Goal: Task Accomplishment & Management: Manage account settings

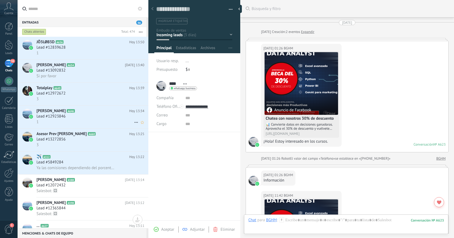
scroll to position [8, 0]
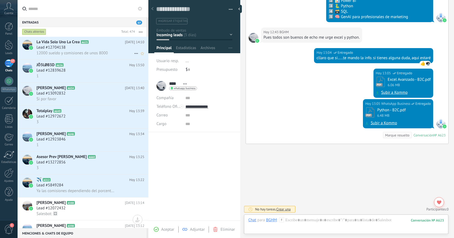
click at [83, 48] on div "Lead #12704138" at bounding box center [90, 47] width 108 height 5
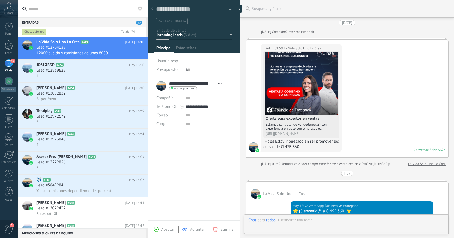
scroll to position [221, 0]
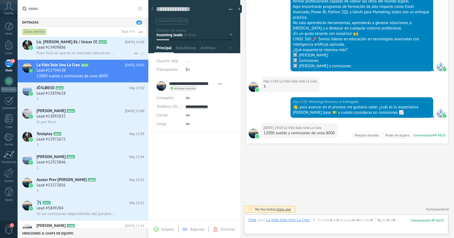
click at [92, 45] on div "Lead #13409886" at bounding box center [90, 47] width 108 height 5
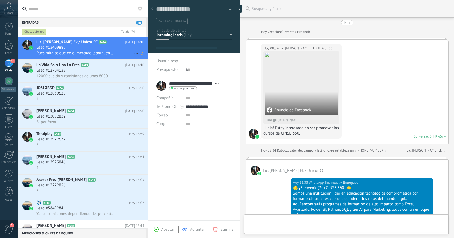
type textarea "**********"
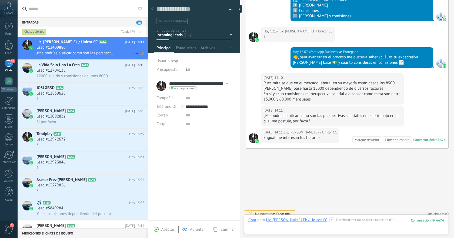
scroll to position [252, 0]
